Goal: Information Seeking & Learning: Learn about a topic

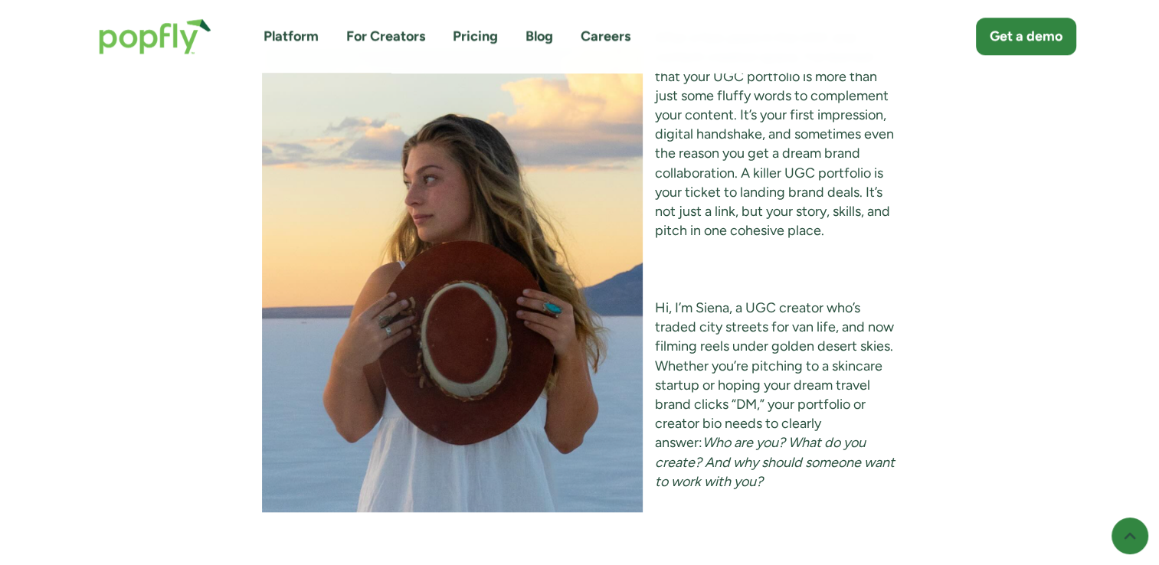
scroll to position [1303, 0]
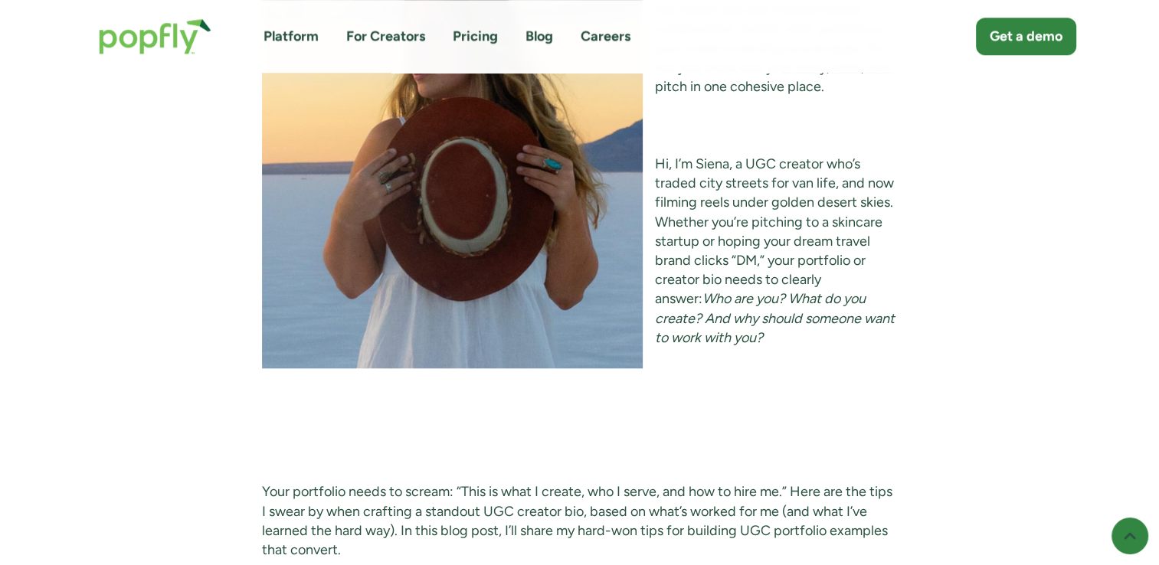
click at [406, 32] on link "For Creators" at bounding box center [385, 36] width 79 height 19
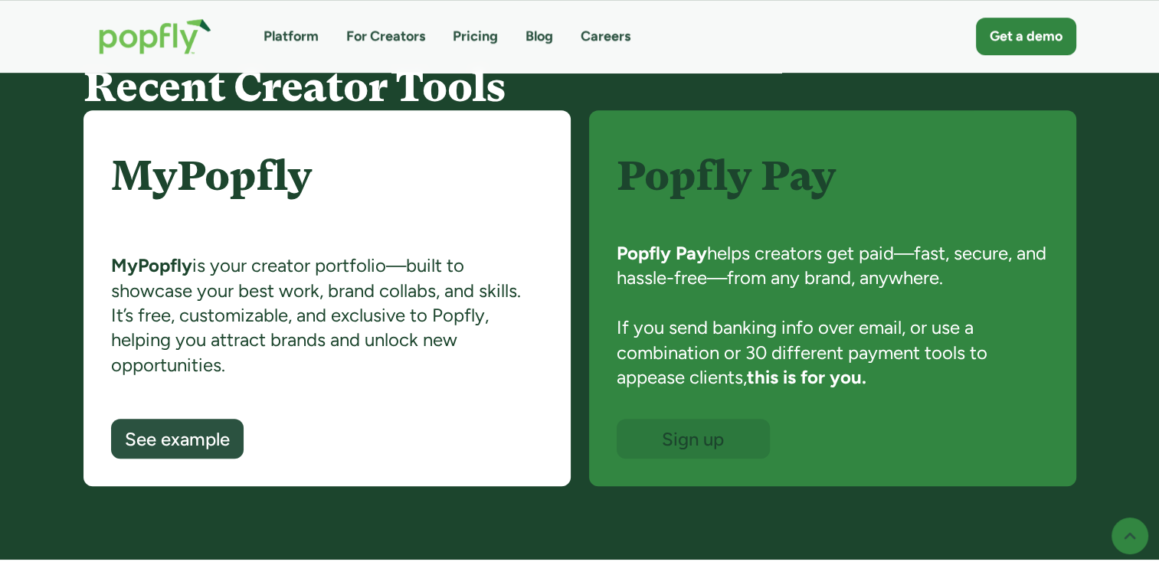
scroll to position [1073, 0]
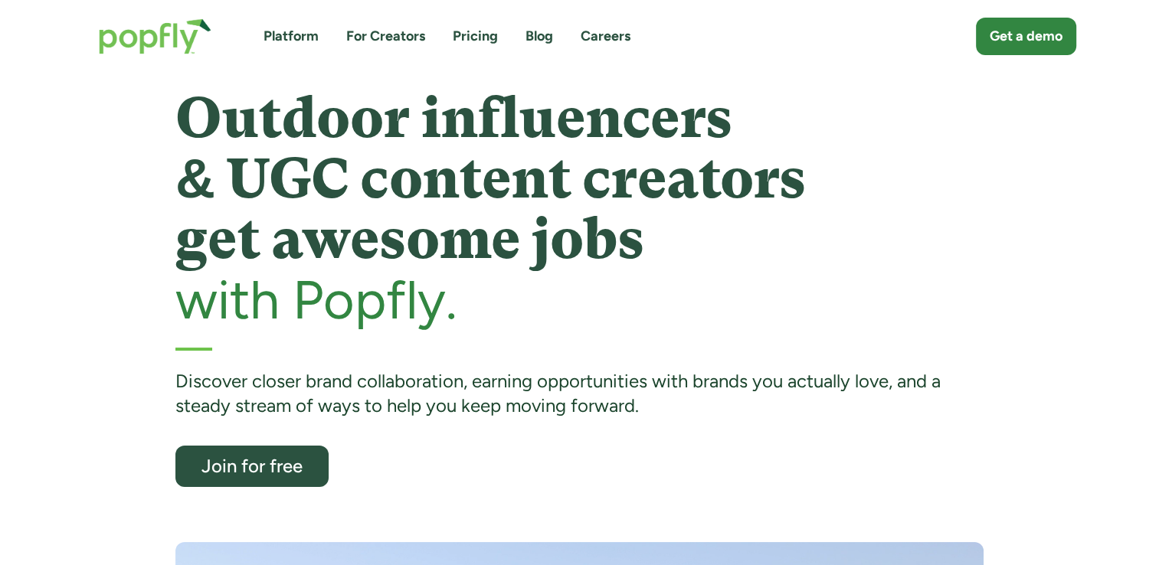
click at [453, 363] on div "Outdoor influencers & UGC content creators get awesome jobs with Popfly. Discov…" at bounding box center [579, 253] width 808 height 330
click at [477, 35] on link "Pricing" at bounding box center [475, 36] width 45 height 19
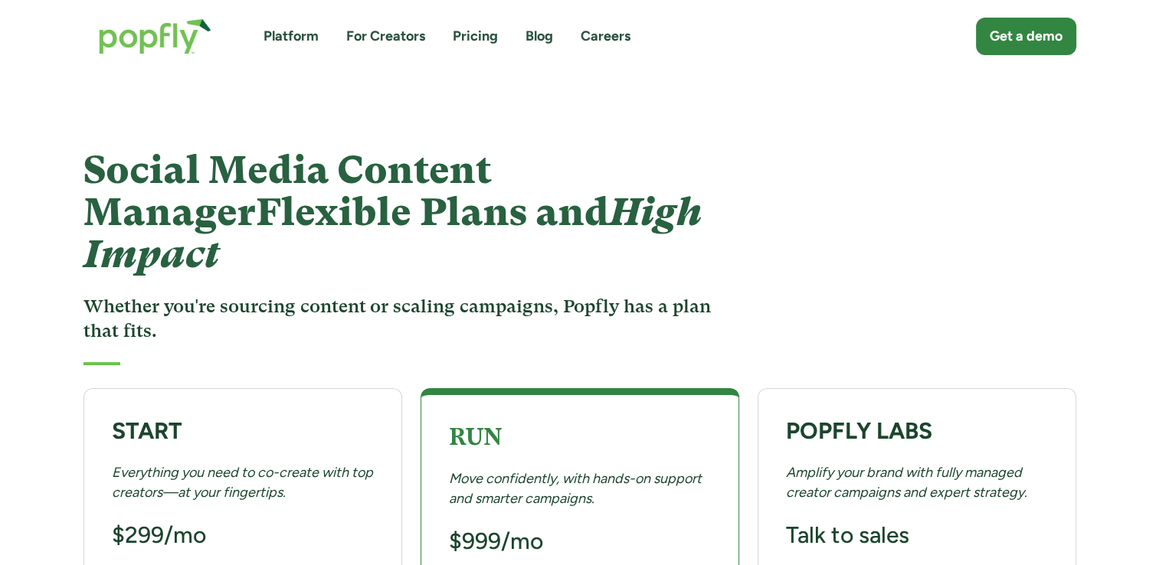
click at [389, 38] on link "For Creators" at bounding box center [385, 36] width 79 height 19
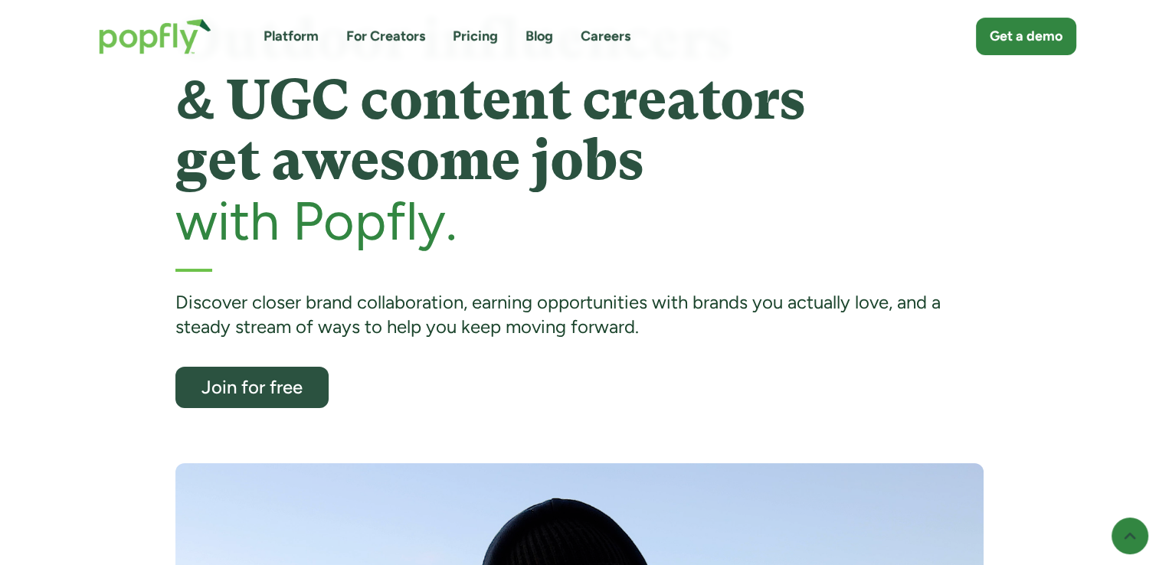
scroll to position [77, 0]
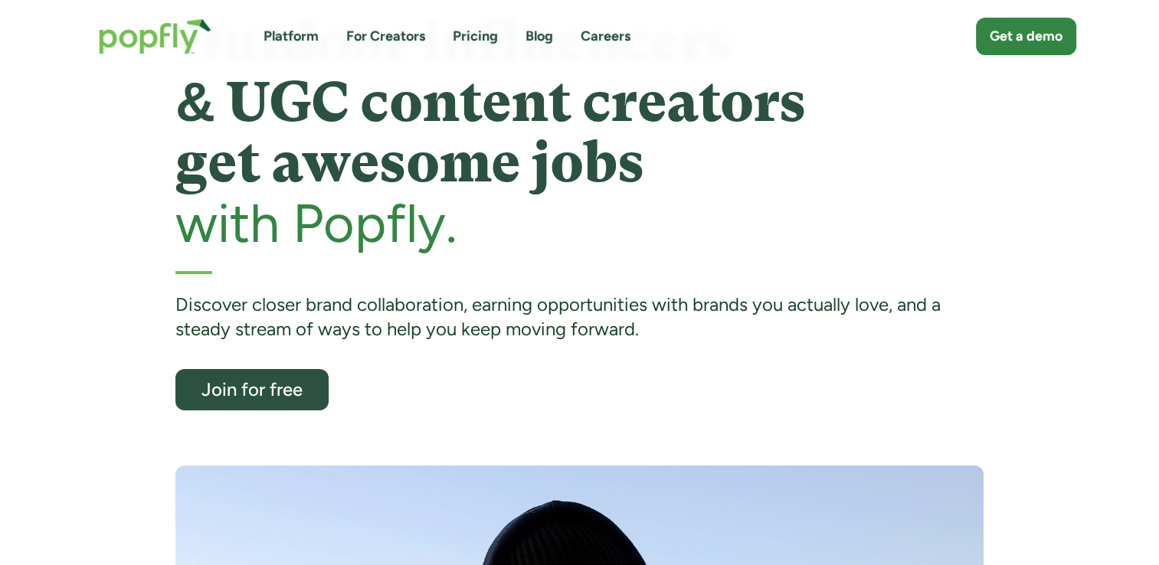
click at [625, 33] on link "Careers" at bounding box center [606, 36] width 50 height 19
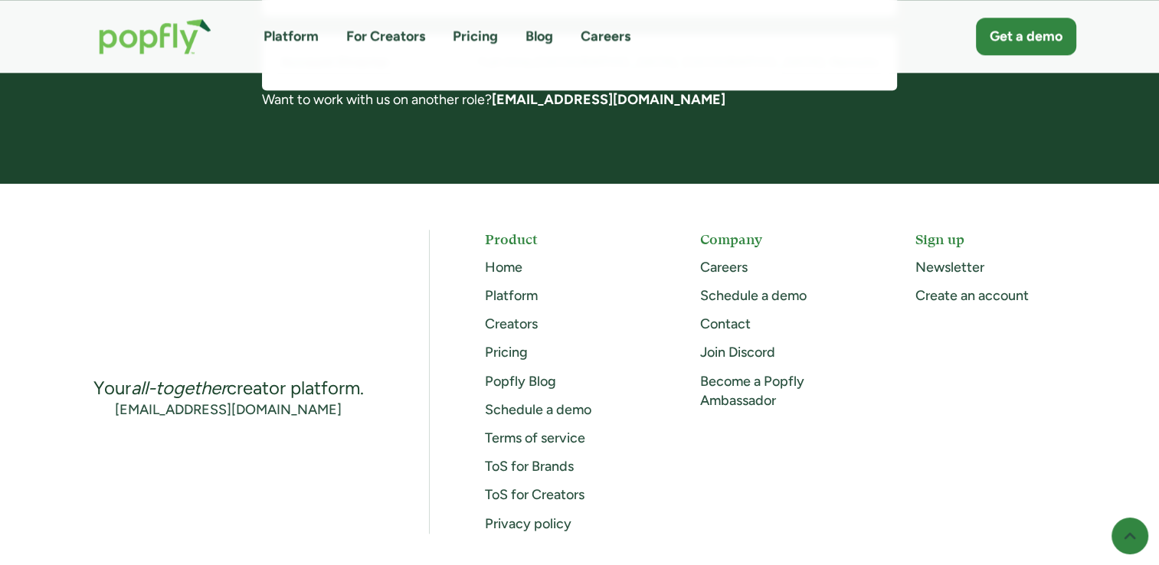
scroll to position [1532, 0]
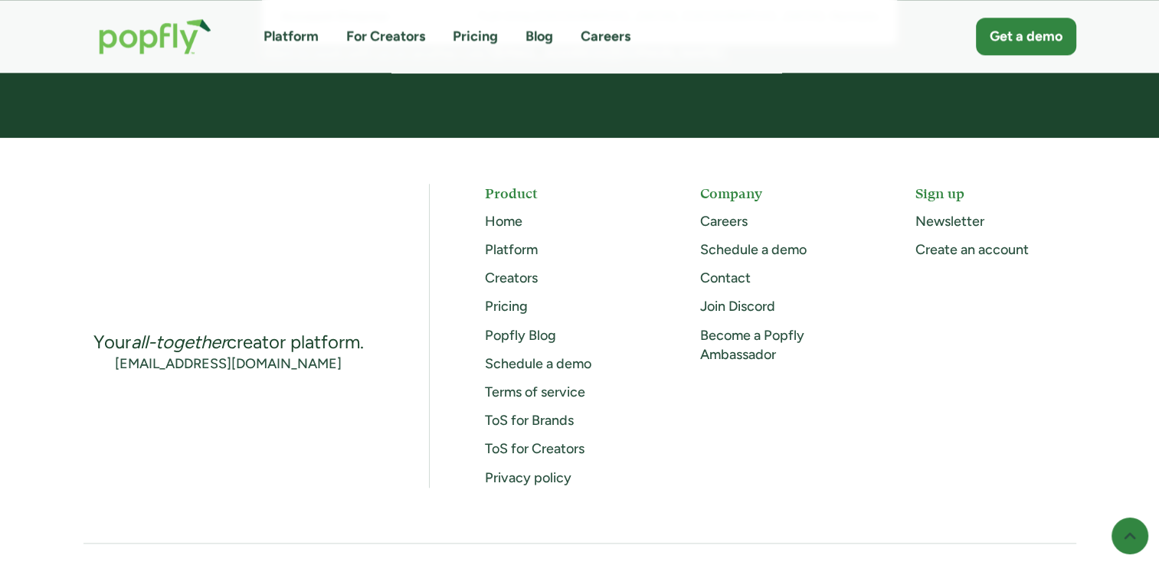
click at [523, 279] on link "Creators" at bounding box center [511, 278] width 53 height 17
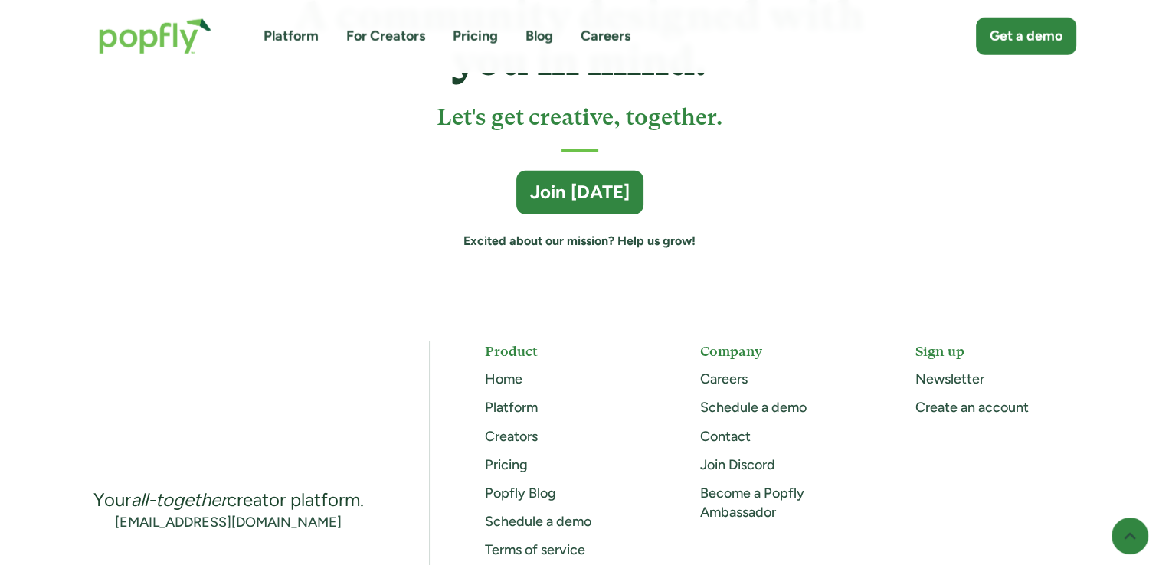
scroll to position [4214, 0]
